Goal: Task Accomplishment & Management: Complete application form

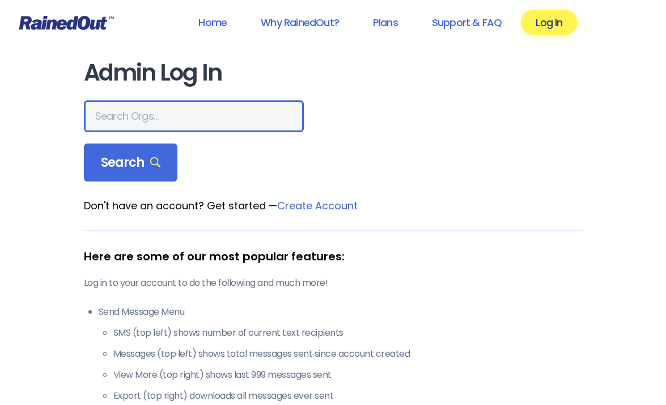
click at [148, 118] on input "text" at bounding box center [194, 116] width 220 height 32
type input "[GEOGRAPHIC_DATA]"
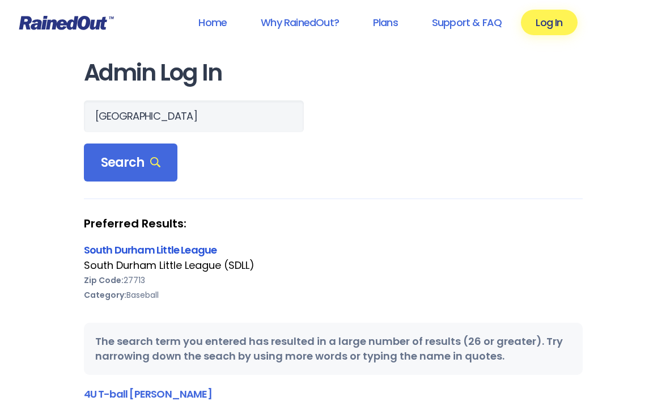
click at [202, 255] on link "South Durham Little League" at bounding box center [150, 250] width 133 height 14
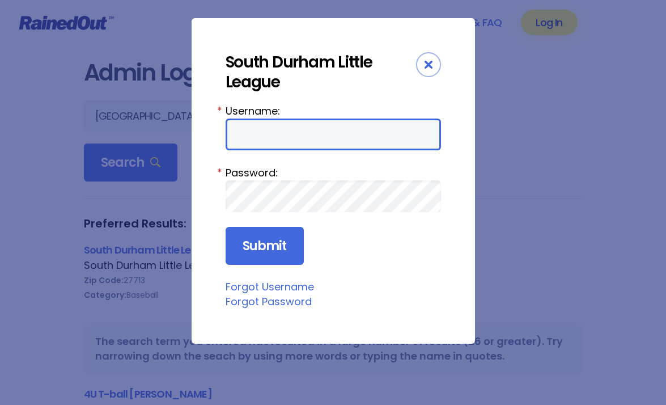
type input "sdllvpsoftball"
click at [312, 132] on input "sdllvpsoftball" at bounding box center [333, 134] width 215 height 32
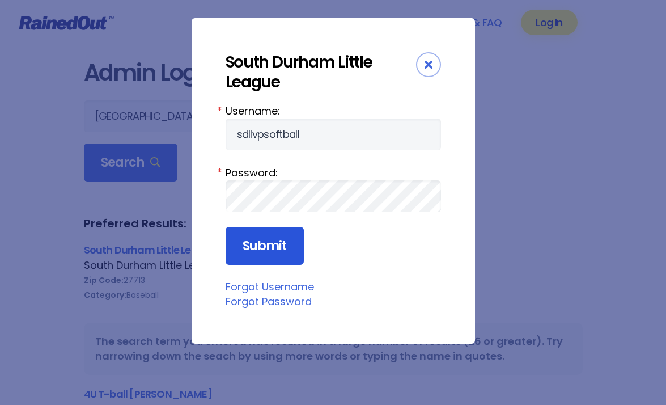
click at [257, 248] on input "Submit" at bounding box center [265, 246] width 78 height 39
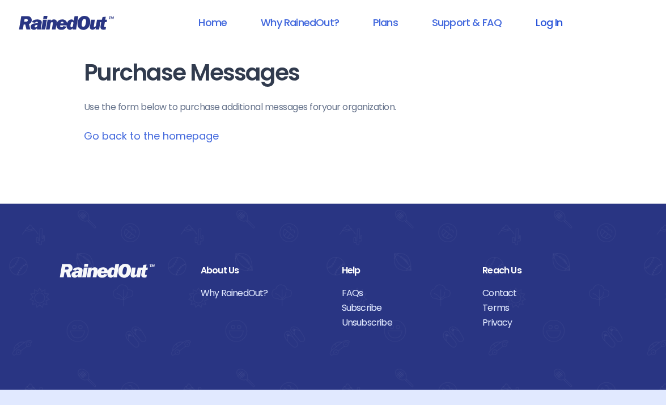
click at [546, 23] on link "Log In" at bounding box center [549, 23] width 56 height 26
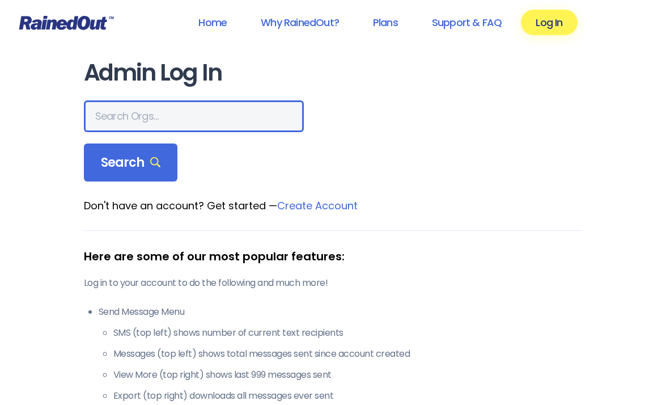
click at [166, 120] on input "text" at bounding box center [194, 116] width 220 height 32
type input "[GEOGRAPHIC_DATA]"
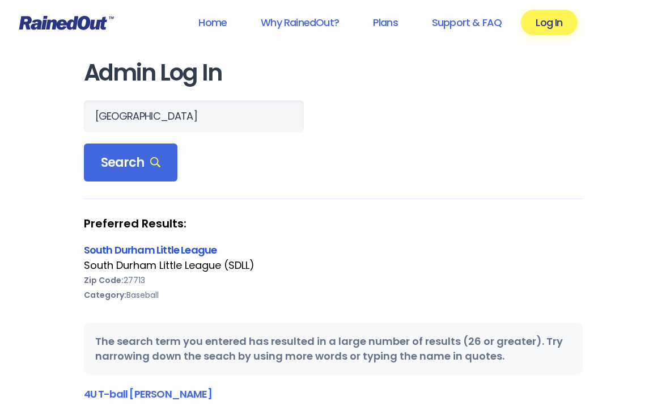
click at [190, 244] on link "South Durham Little League" at bounding box center [150, 250] width 133 height 14
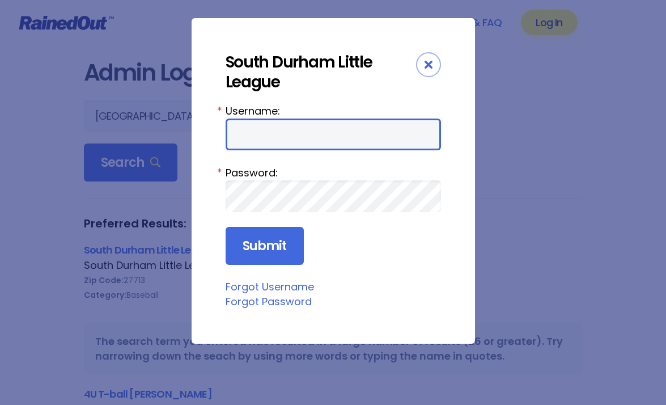
type input "sdllvpsoftball"
click at [277, 149] on input "sdllvpsoftball" at bounding box center [333, 134] width 215 height 32
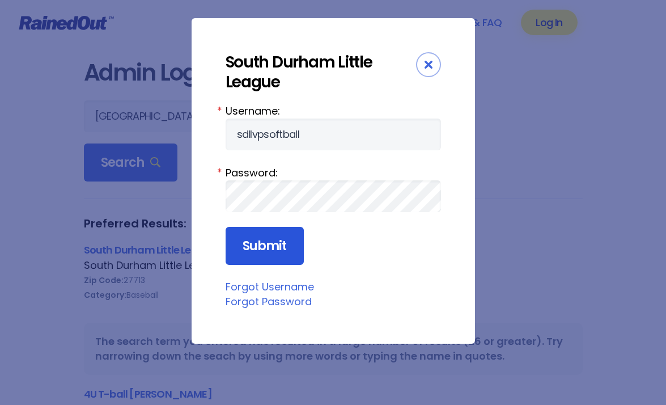
click at [235, 250] on input "Submit" at bounding box center [265, 246] width 78 height 39
